Goal: Find specific page/section: Find specific page/section

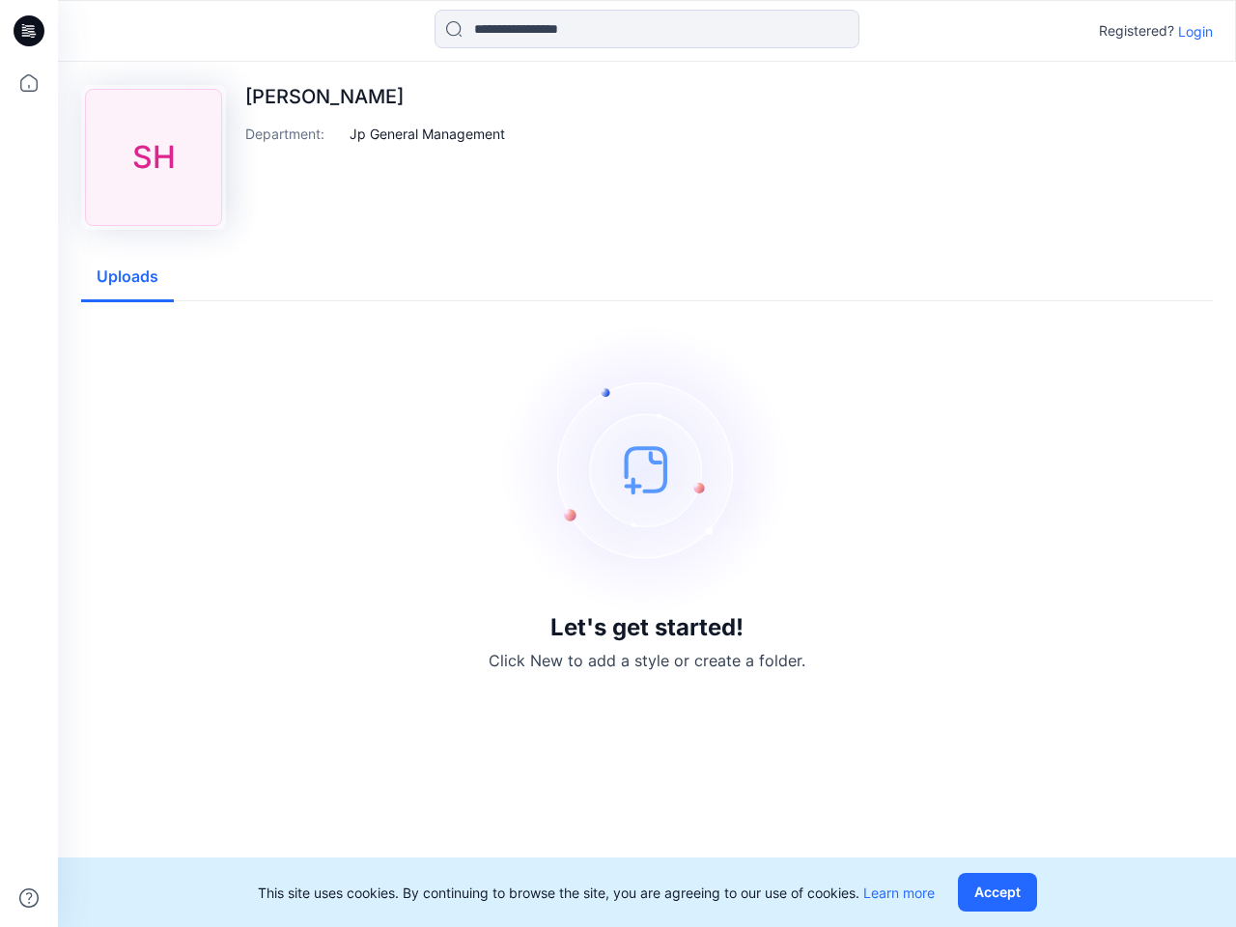
click at [618, 463] on img at bounding box center [647, 469] width 290 height 290
click at [30, 31] on icon at bounding box center [32, 31] width 8 height 1
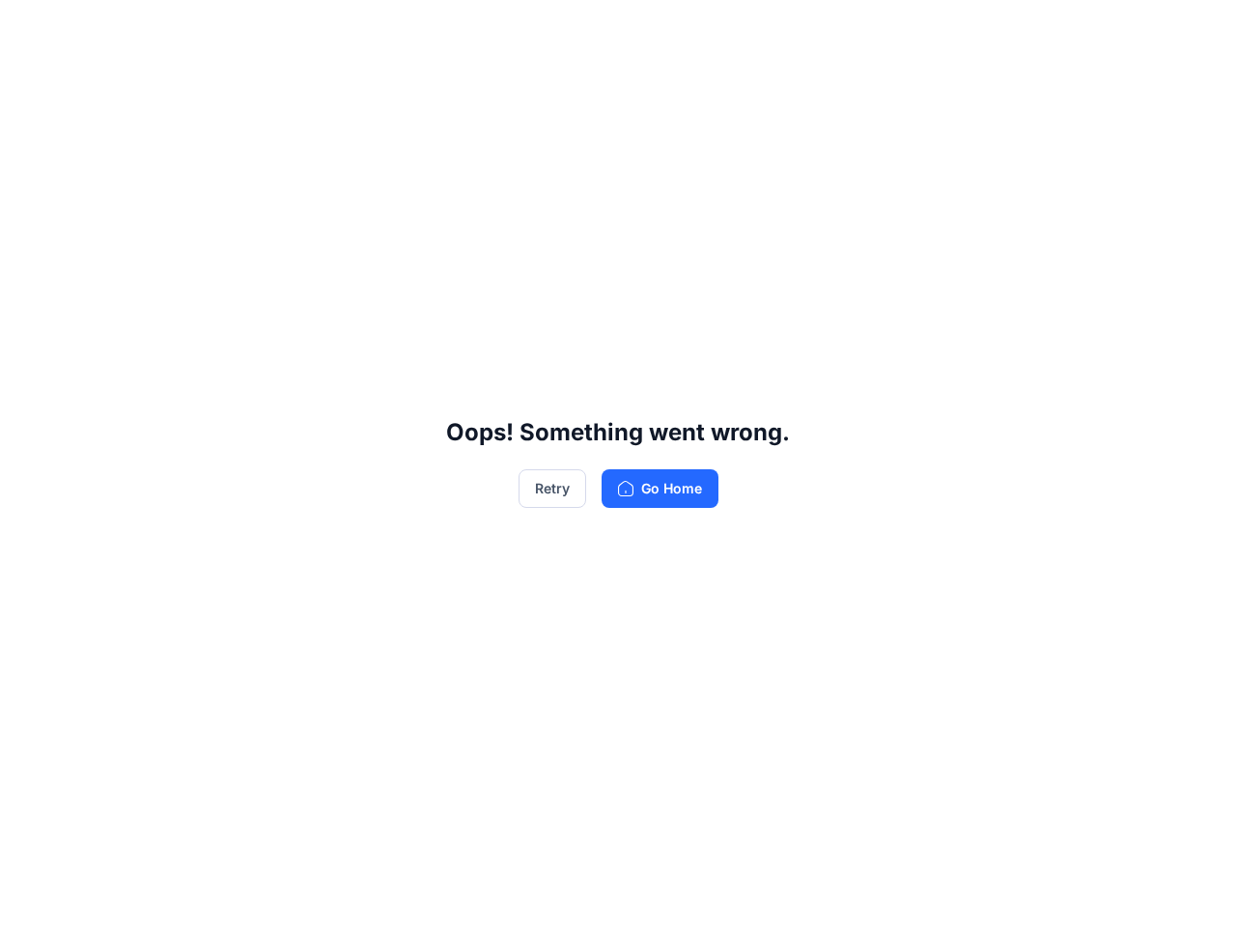
click at [29, 898] on div "Oops! Something went wrong. Retry Go Home" at bounding box center [618, 463] width 1236 height 927
click at [647, 29] on div "Oops! Something went wrong. Retry Go Home" at bounding box center [618, 463] width 1236 height 927
click at [1195, 31] on div "Oops! Something went wrong. Retry Go Home" at bounding box center [618, 463] width 1236 height 927
click at [428, 133] on div "Oops! Something went wrong. Retry Go Home" at bounding box center [618, 463] width 1236 height 927
click at [127, 277] on div "Oops! Something went wrong. Retry Go Home" at bounding box center [618, 463] width 1236 height 927
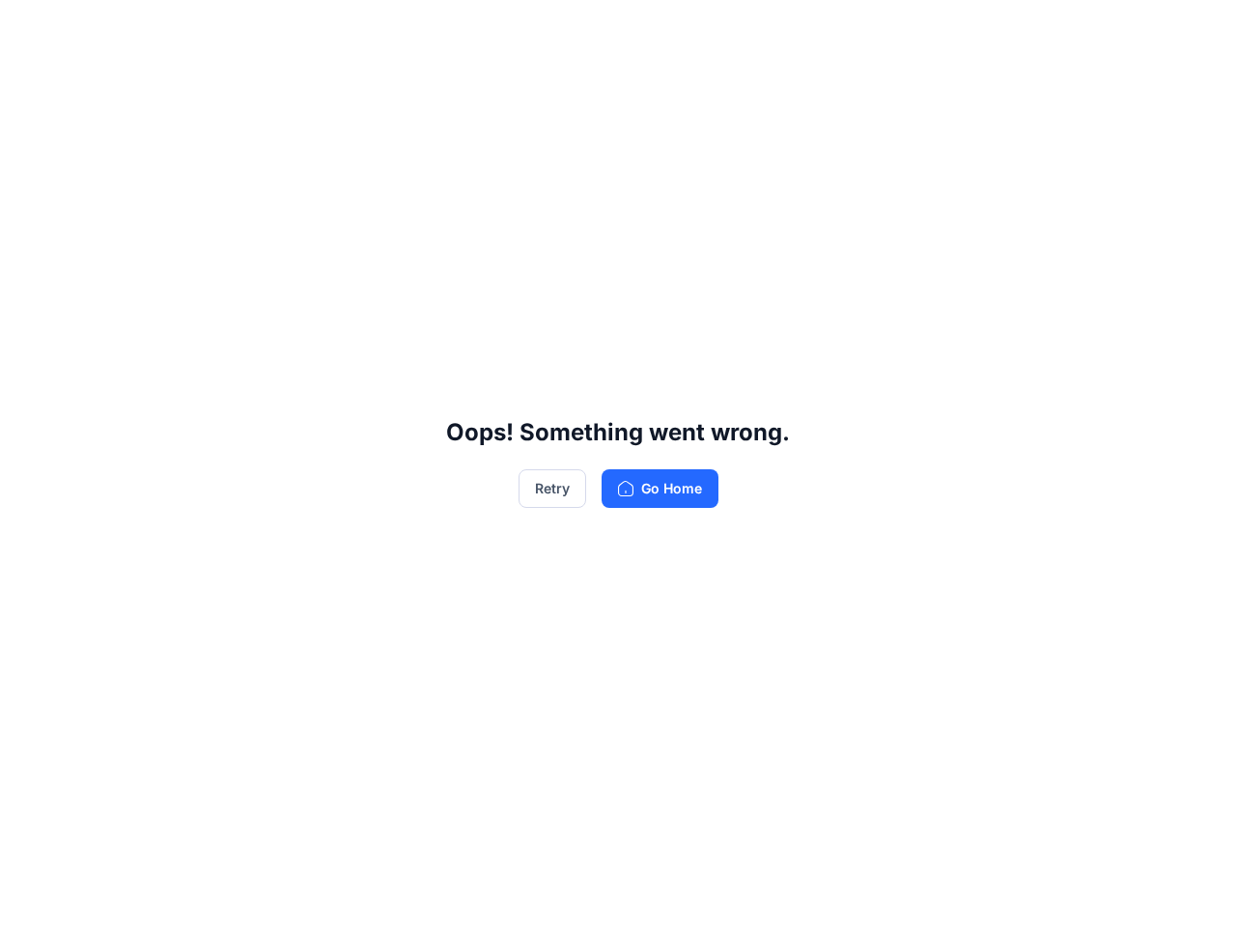
click at [1001, 892] on div "Oops! Something went wrong. Retry Go Home" at bounding box center [618, 463] width 1236 height 927
